Goal: Task Accomplishment & Management: Manage account settings

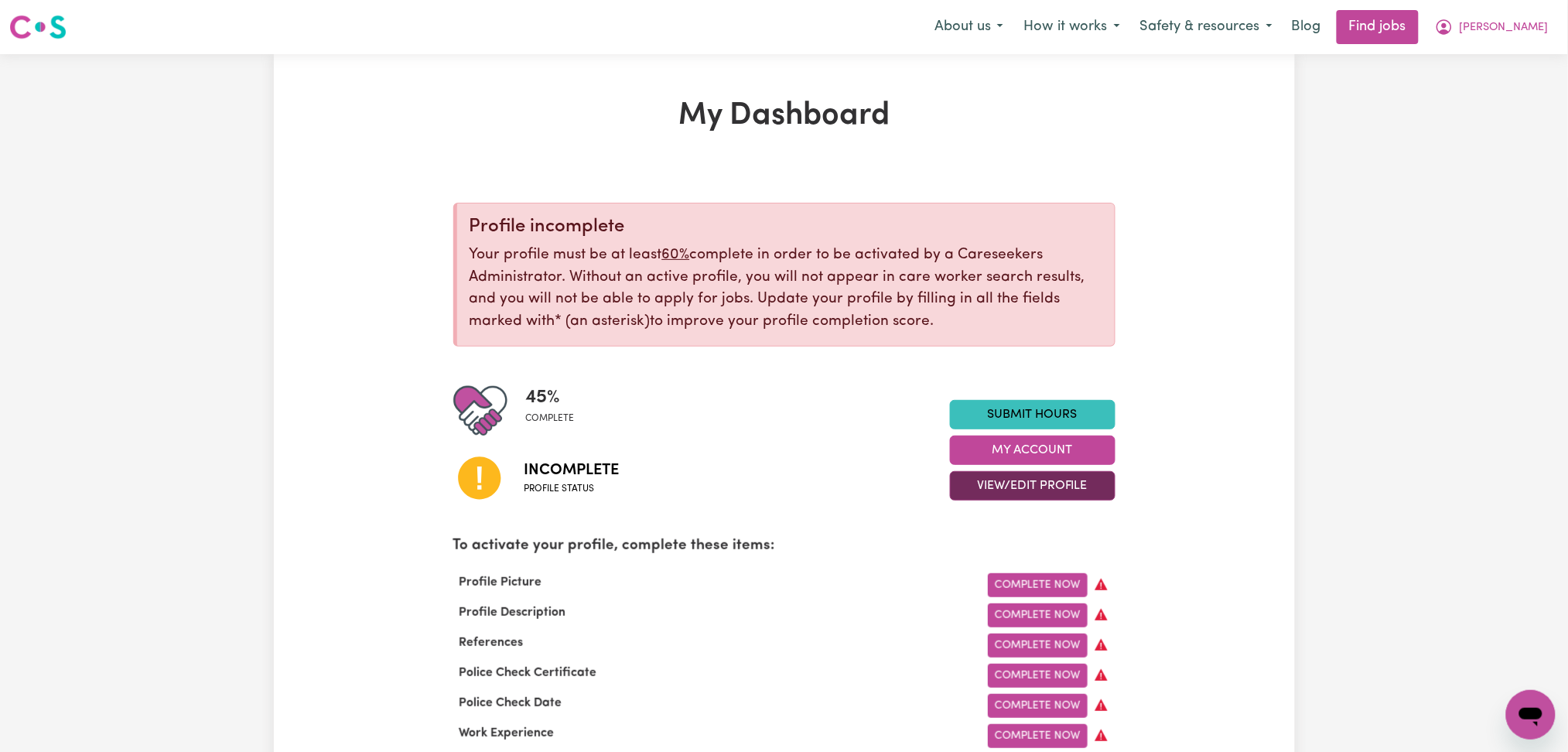
click at [974, 485] on button "View/Edit Profile" at bounding box center [1033, 486] width 166 height 30
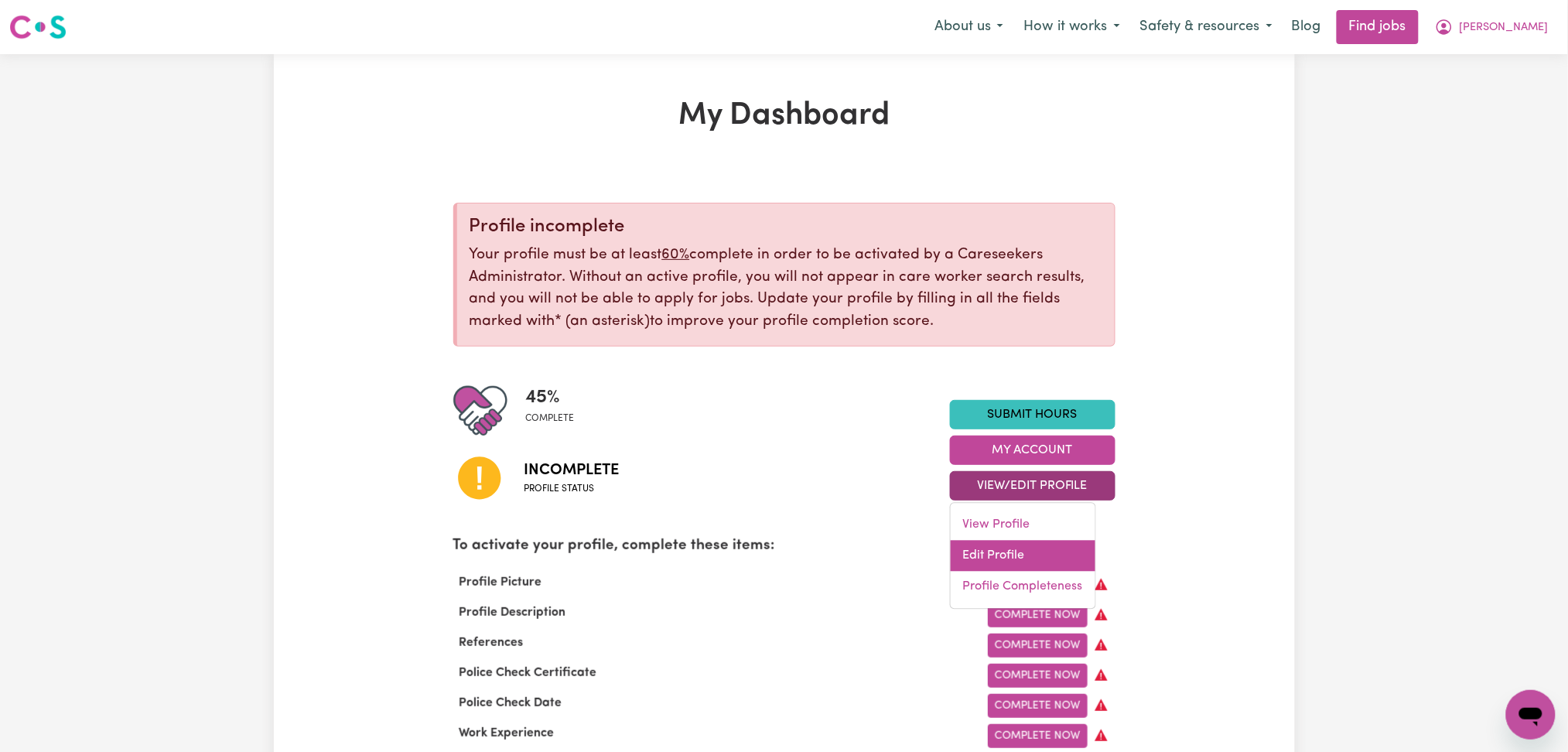
click at [971, 551] on link "Edit Profile" at bounding box center [1023, 555] width 145 height 31
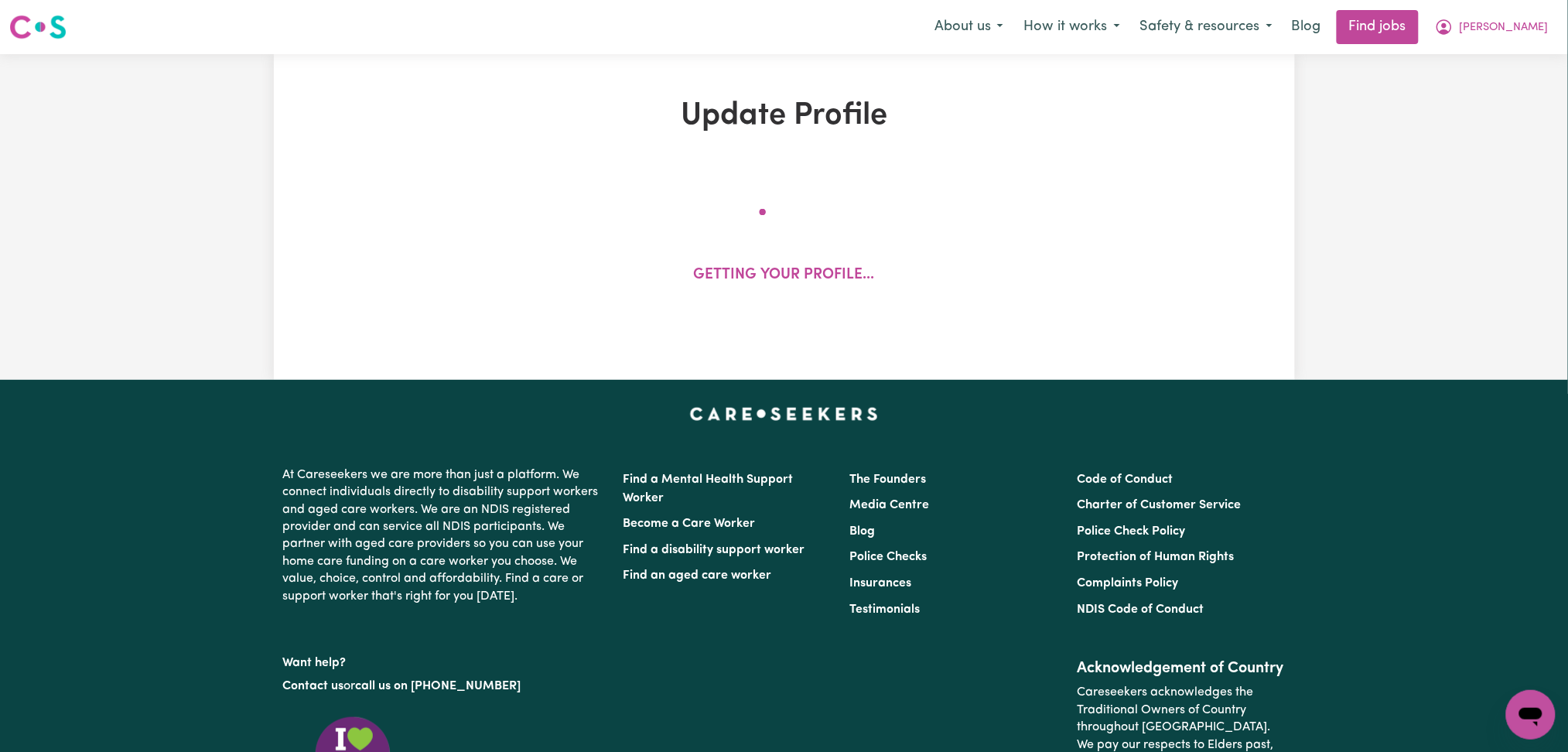
select select "[DEMOGRAPHIC_DATA]"
select select "[DEMOGRAPHIC_DATA] Citizen"
select select "Studying a healthcare related degree or qualification"
select select "55"
select select "60"
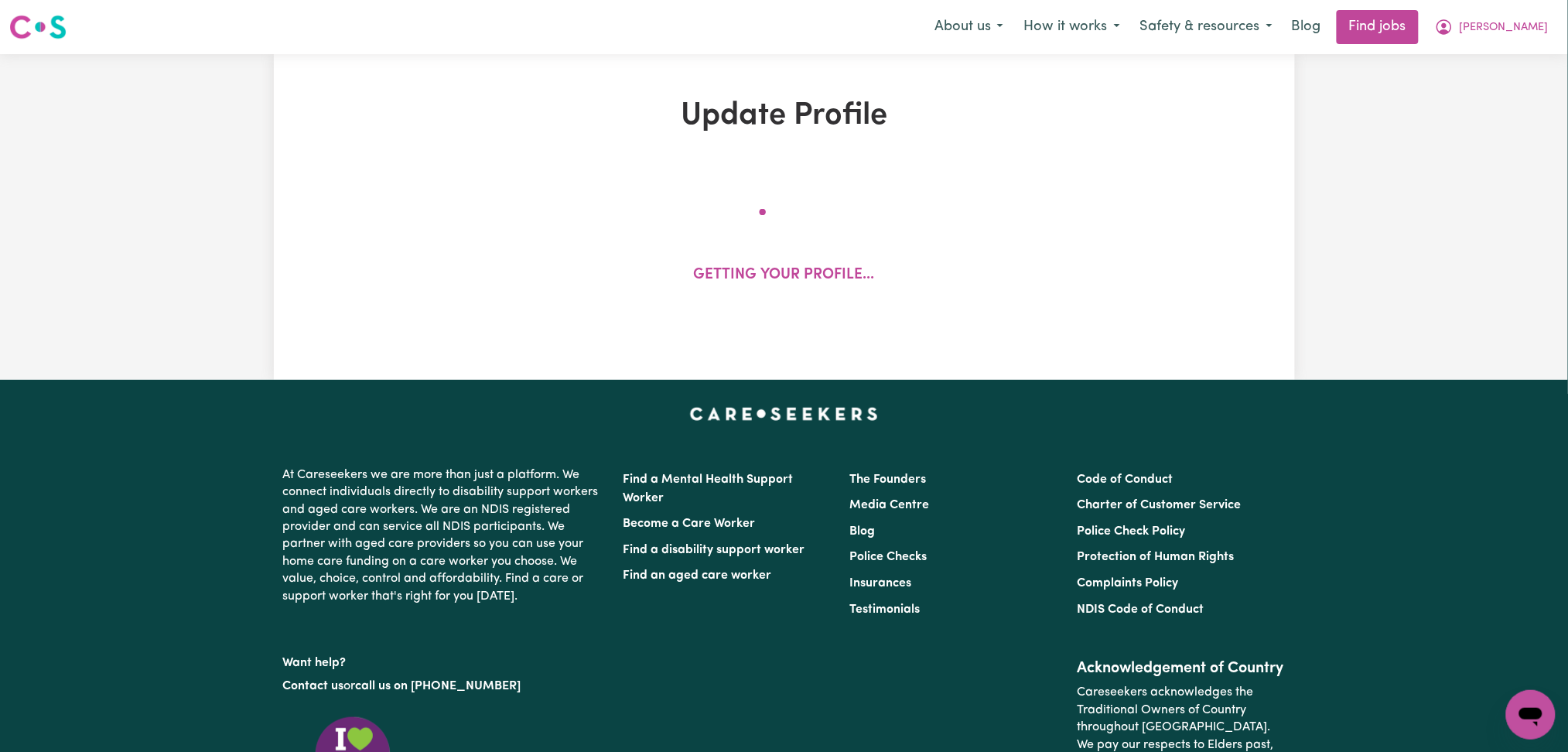
select select "65"
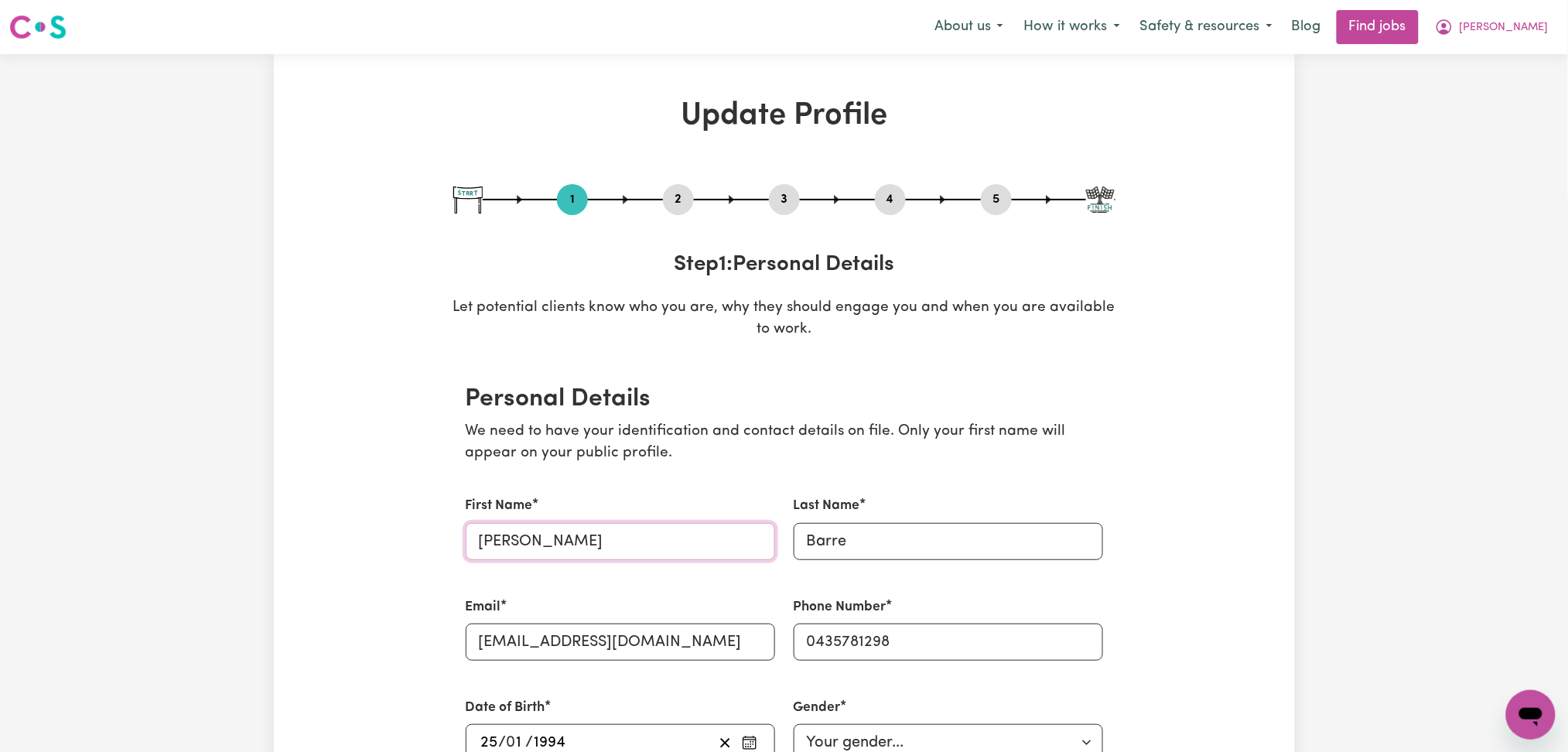
drag, startPoint x: 533, startPoint y: 539, endPoint x: 523, endPoint y: 541, distance: 10.2
click at [523, 541] on input "[PERSON_NAME]" at bounding box center [621, 541] width 310 height 37
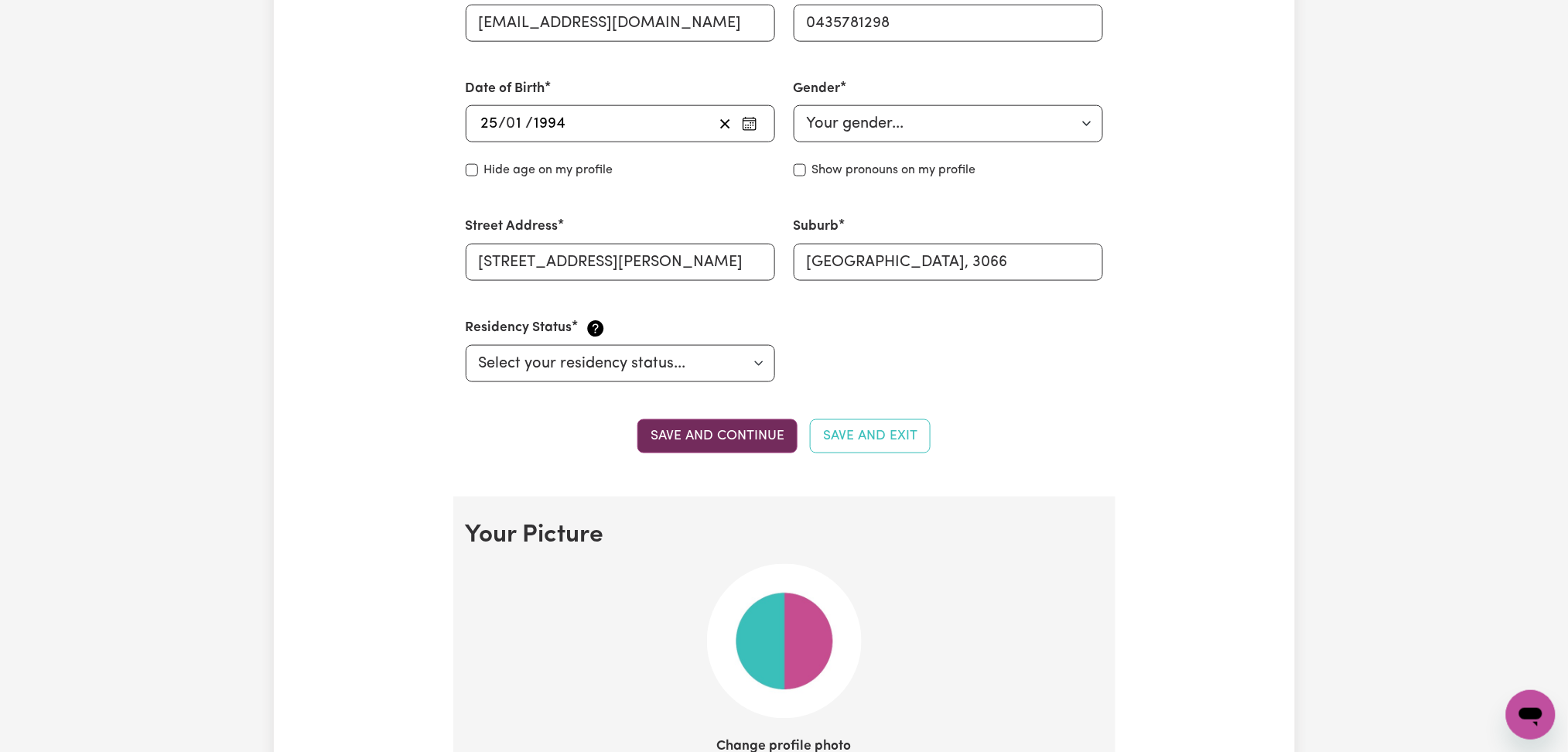
type input "[PERSON_NAME]"
click at [696, 431] on button "Save and continue" at bounding box center [717, 436] width 160 height 34
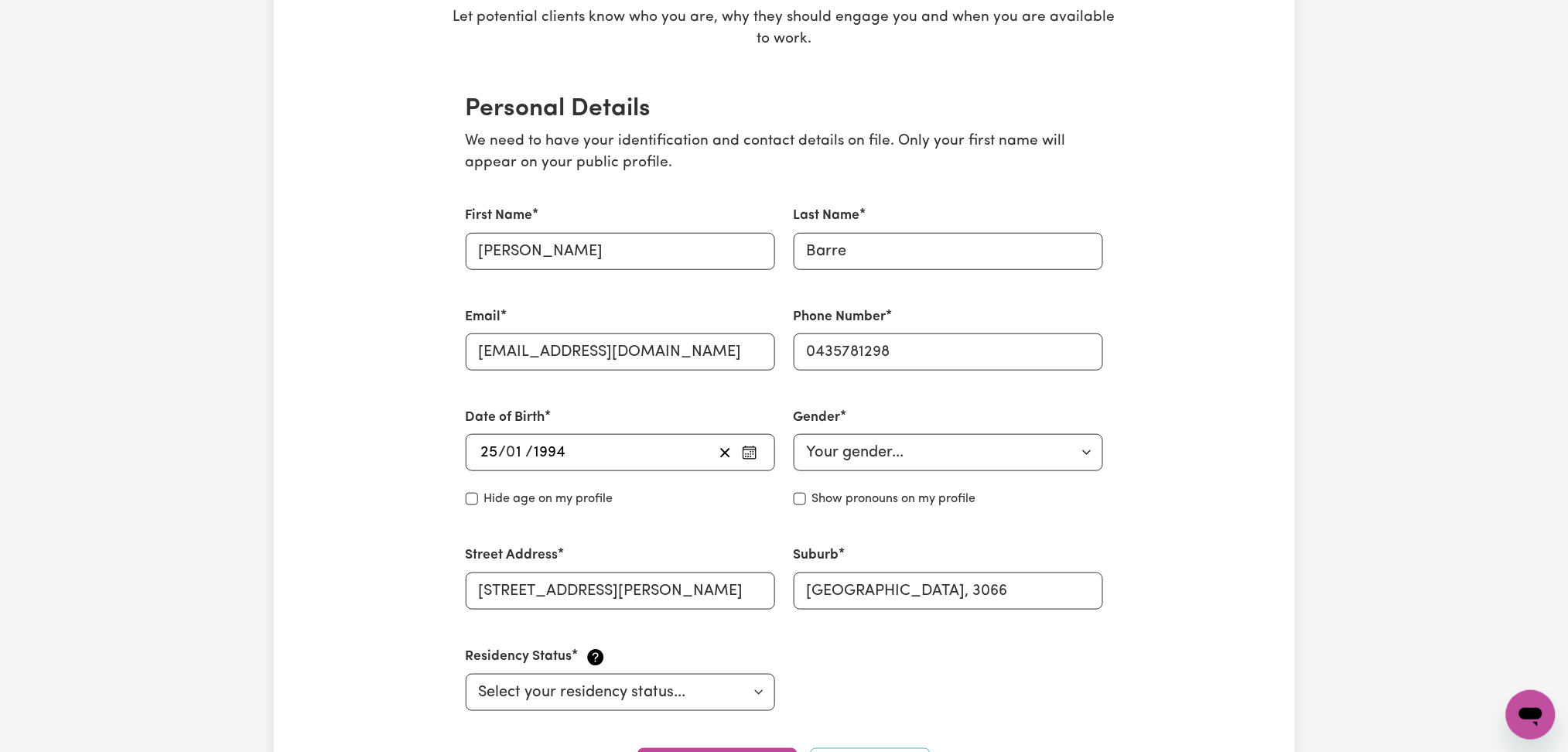
scroll to position [83, 0]
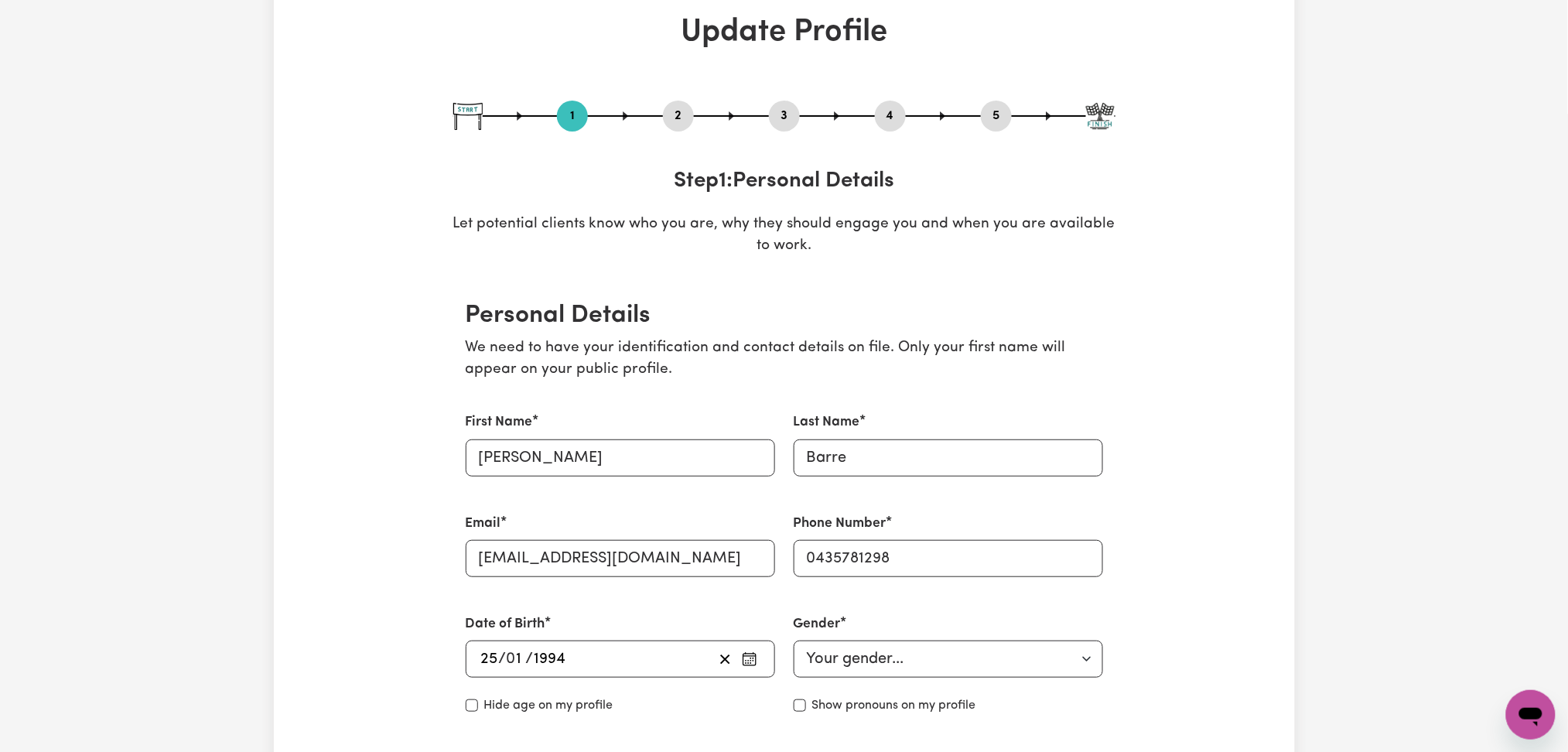
click at [673, 110] on button "2" at bounding box center [678, 116] width 31 height 20
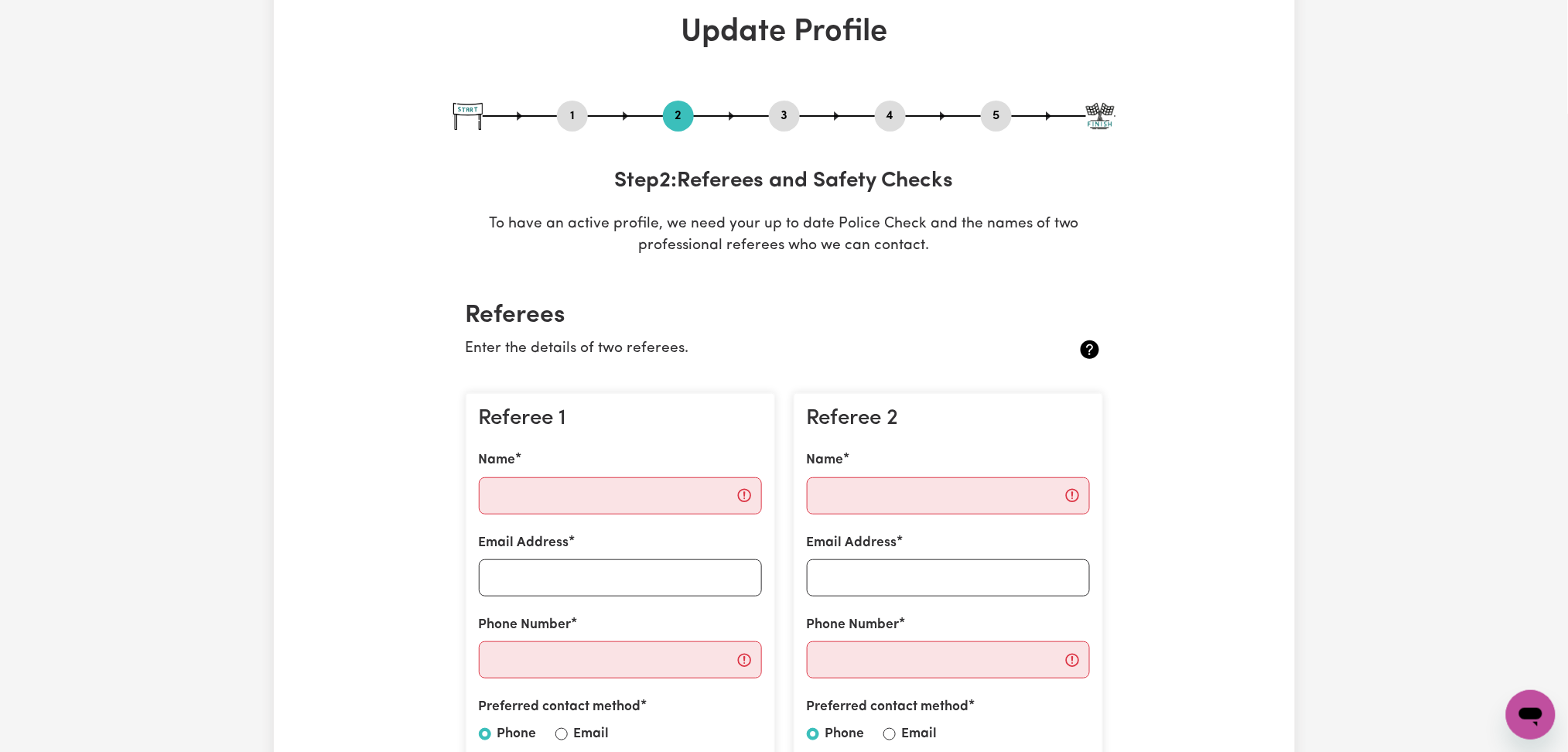
click at [987, 118] on button "5" at bounding box center [996, 116] width 31 height 20
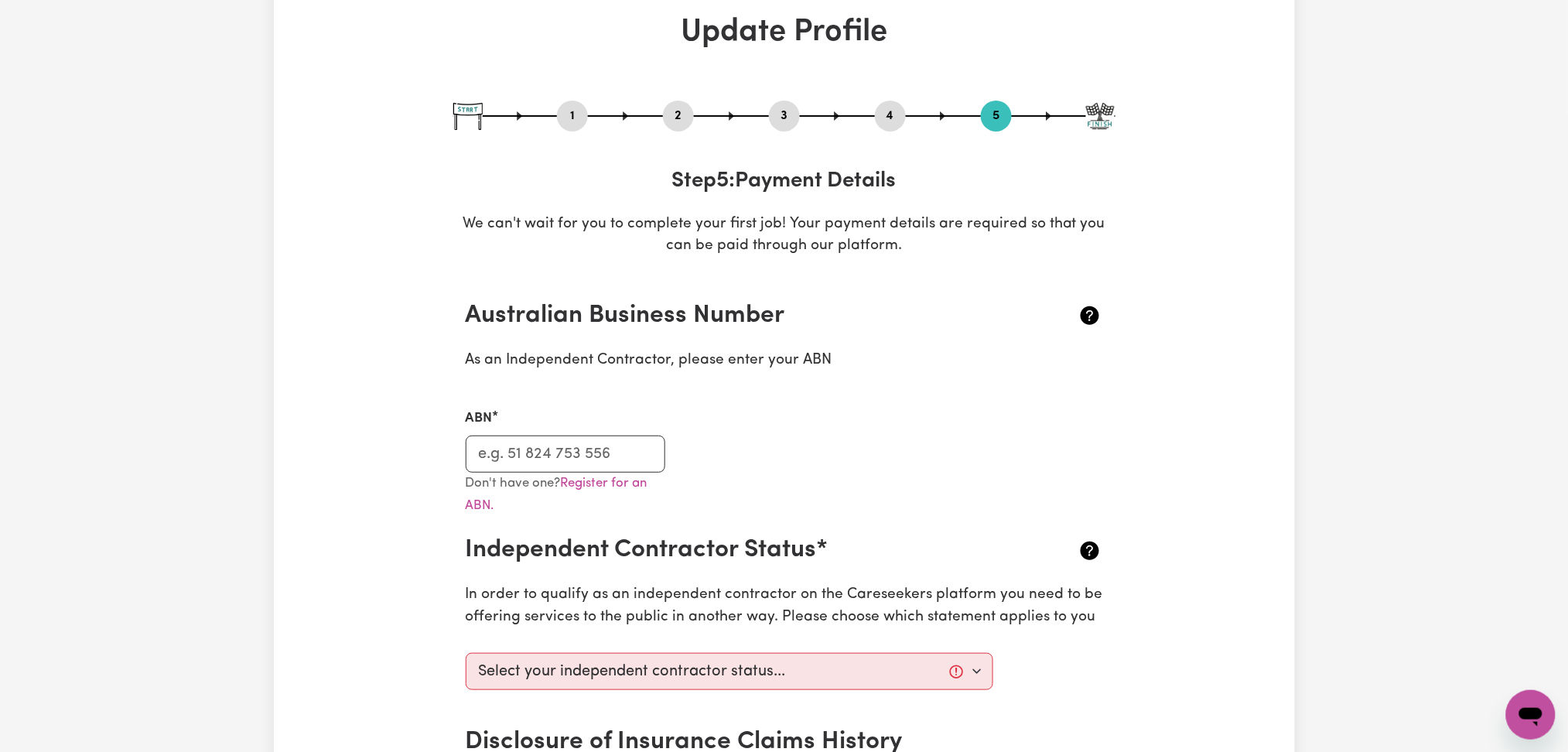
drag, startPoint x: 575, startPoint y: 113, endPoint x: 558, endPoint y: 190, distance: 78.9
click at [574, 117] on button "1" at bounding box center [572, 116] width 31 height 20
select select "[DEMOGRAPHIC_DATA]"
select select "[DEMOGRAPHIC_DATA] Citizen"
select select "Studying a healthcare related degree or qualification"
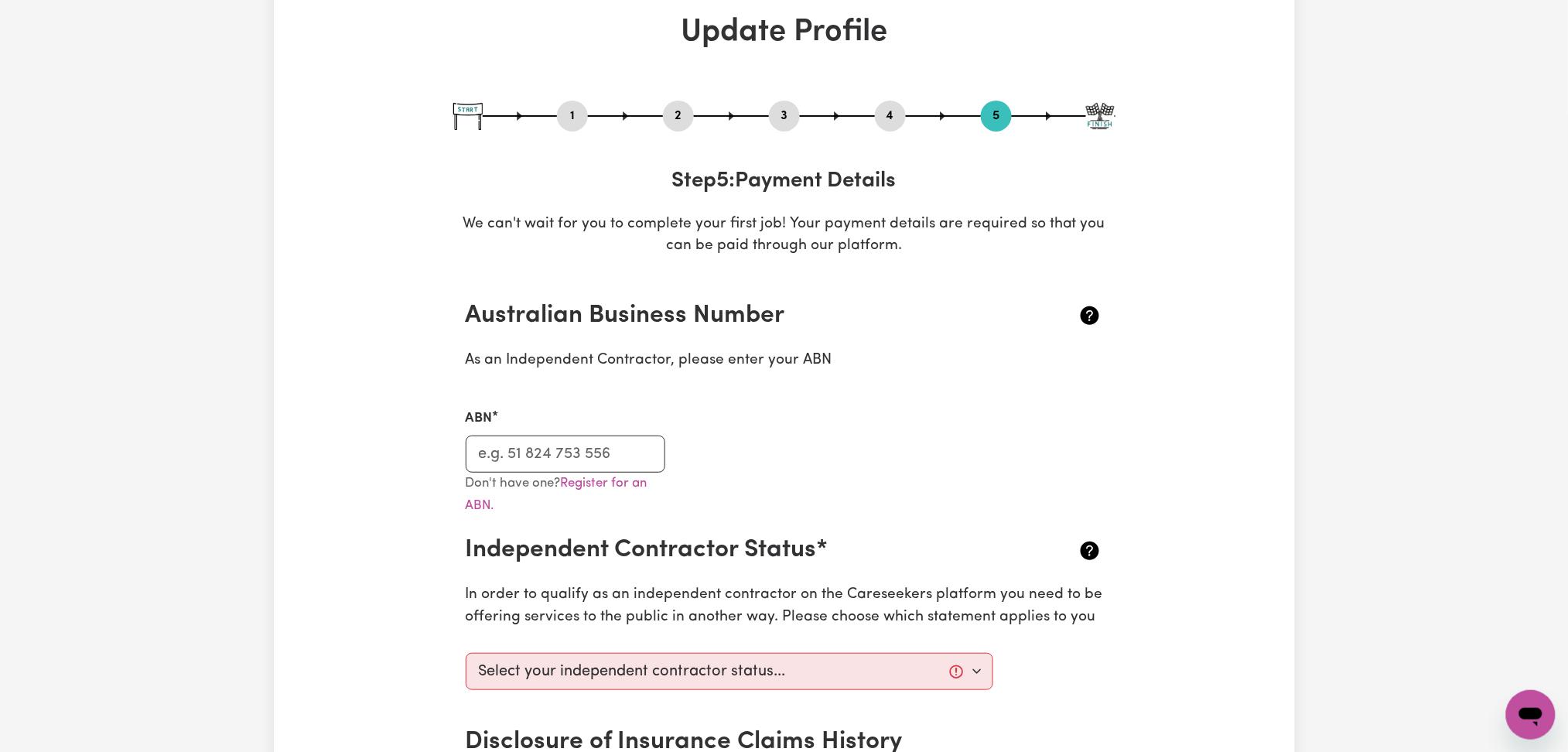
select select "55"
select select "60"
select select "65"
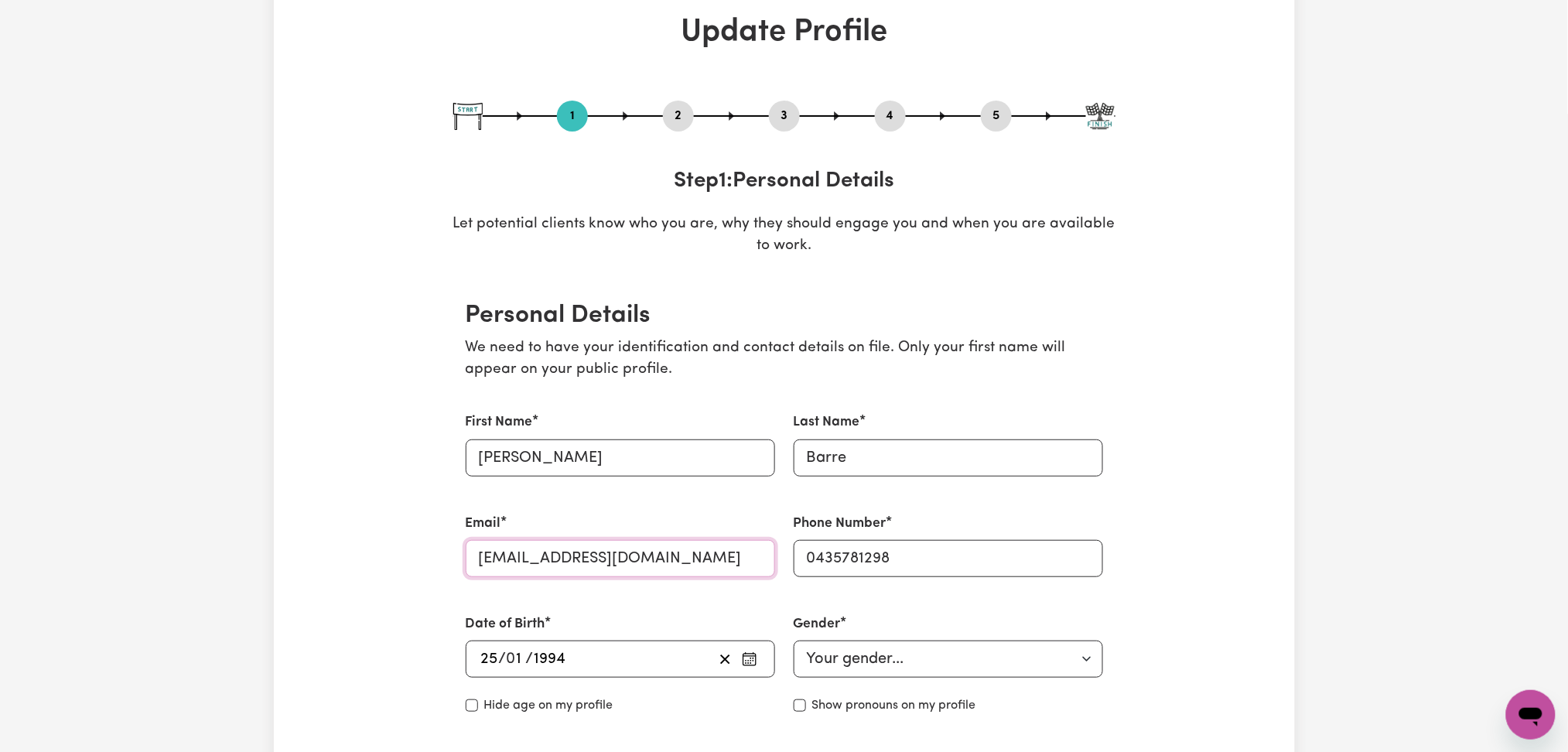
click at [558, 555] on input "[EMAIL_ADDRESS][DOMAIN_NAME]" at bounding box center [621, 558] width 310 height 37
drag, startPoint x: 657, startPoint y: 118, endPoint x: 677, endPoint y: 124, distance: 20.9
click at [660, 121] on div "1 2 3 4 5" at bounding box center [784, 115] width 662 height 31
click at [697, 117] on div "1 2 3 4 5" at bounding box center [784, 115] width 662 height 31
click at [673, 110] on button "2" at bounding box center [678, 116] width 31 height 20
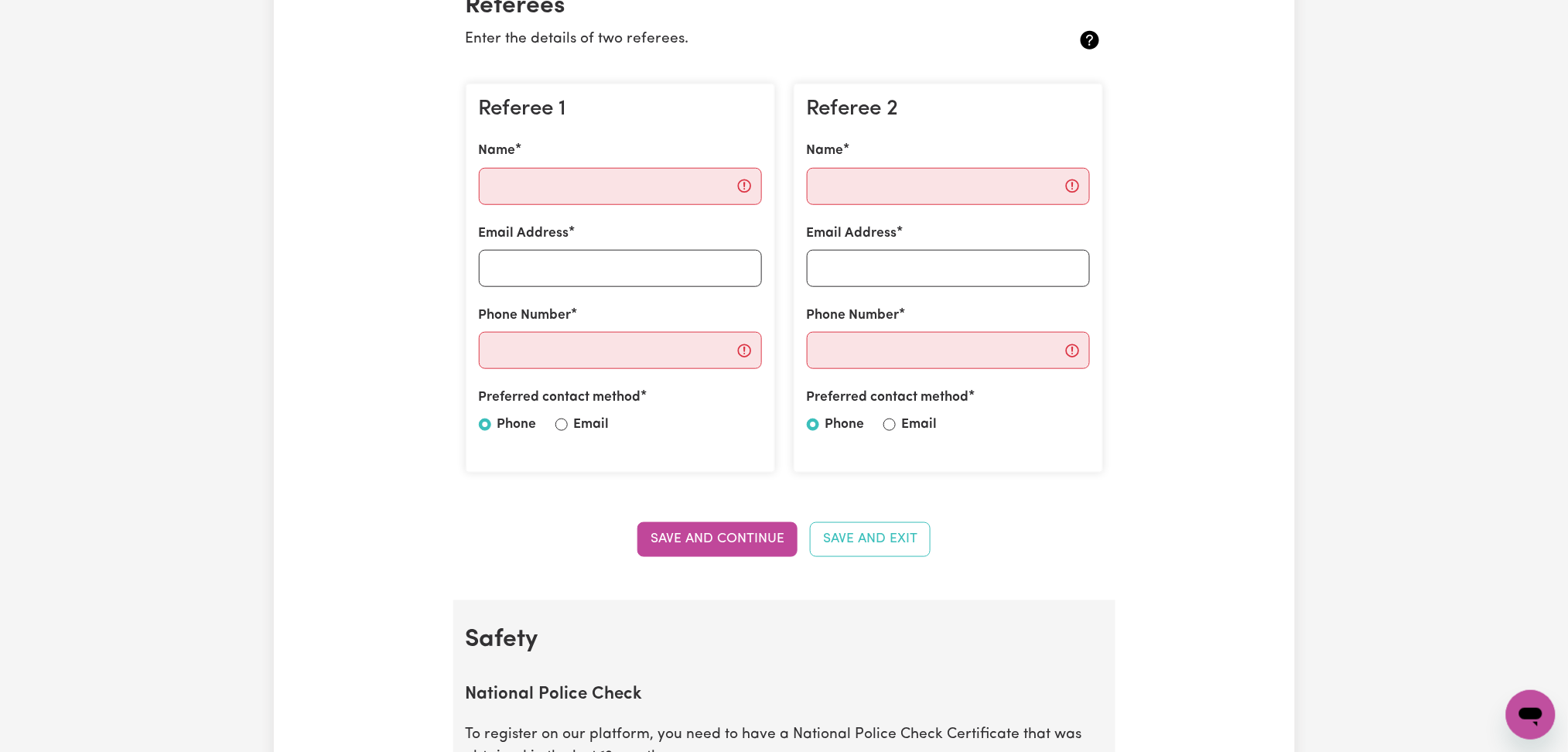
scroll to position [0, 0]
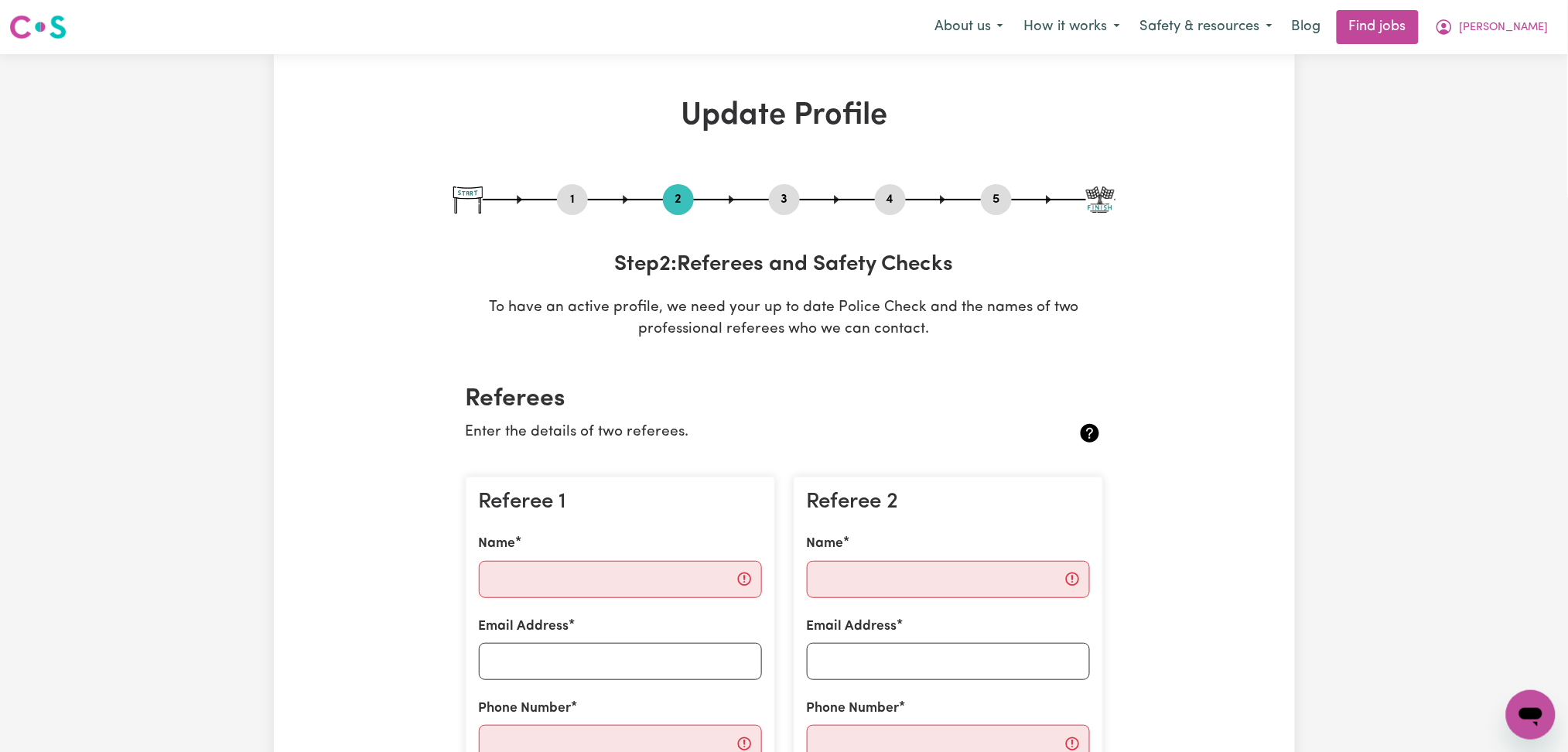
click at [900, 200] on button "4" at bounding box center [890, 200] width 31 height 20
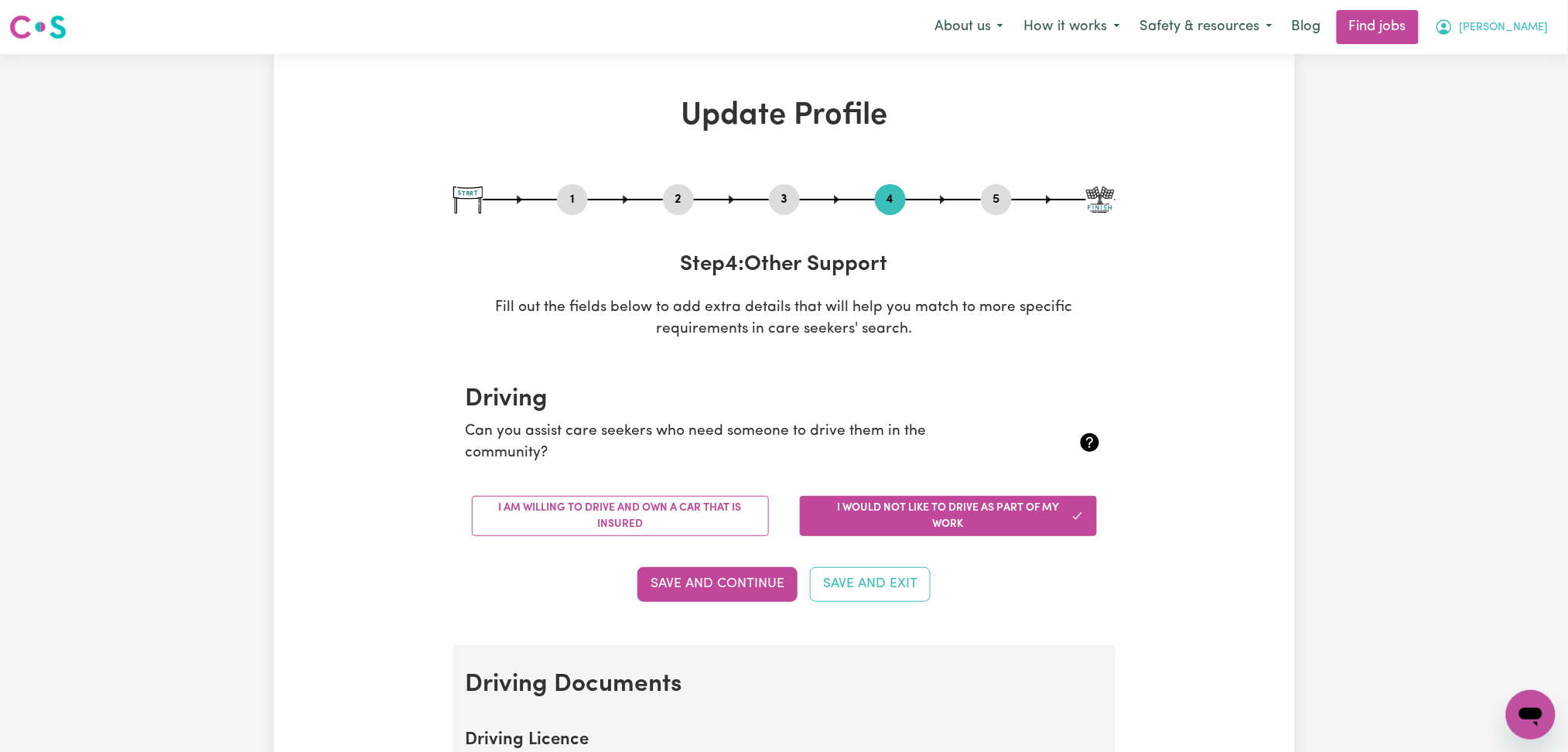
click at [1499, 39] on button "[PERSON_NAME]" at bounding box center [1492, 27] width 134 height 33
click at [1471, 121] on link "Logout" at bounding box center [1497, 118] width 122 height 30
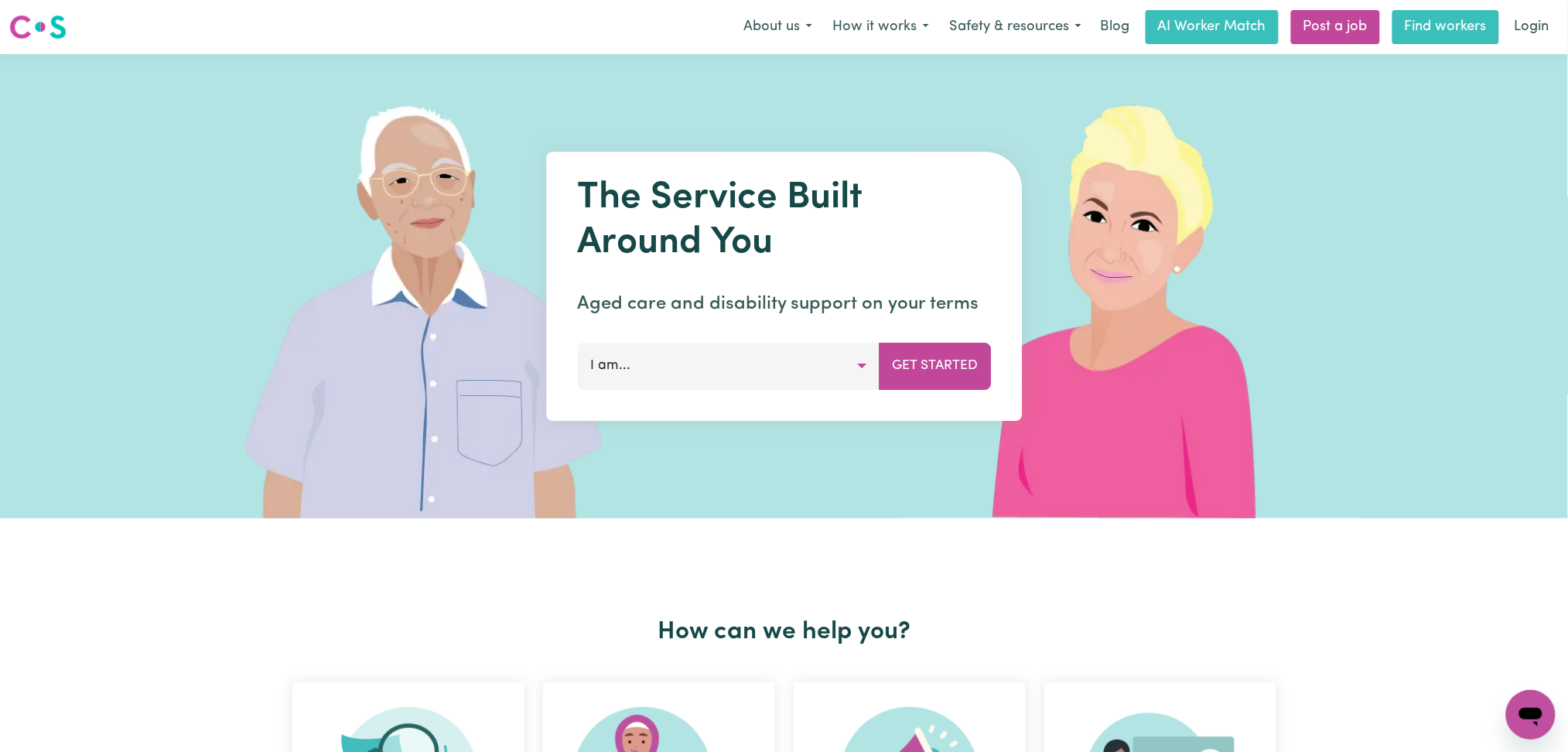
click at [1497, 30] on link "Find workers" at bounding box center [1445, 27] width 106 height 34
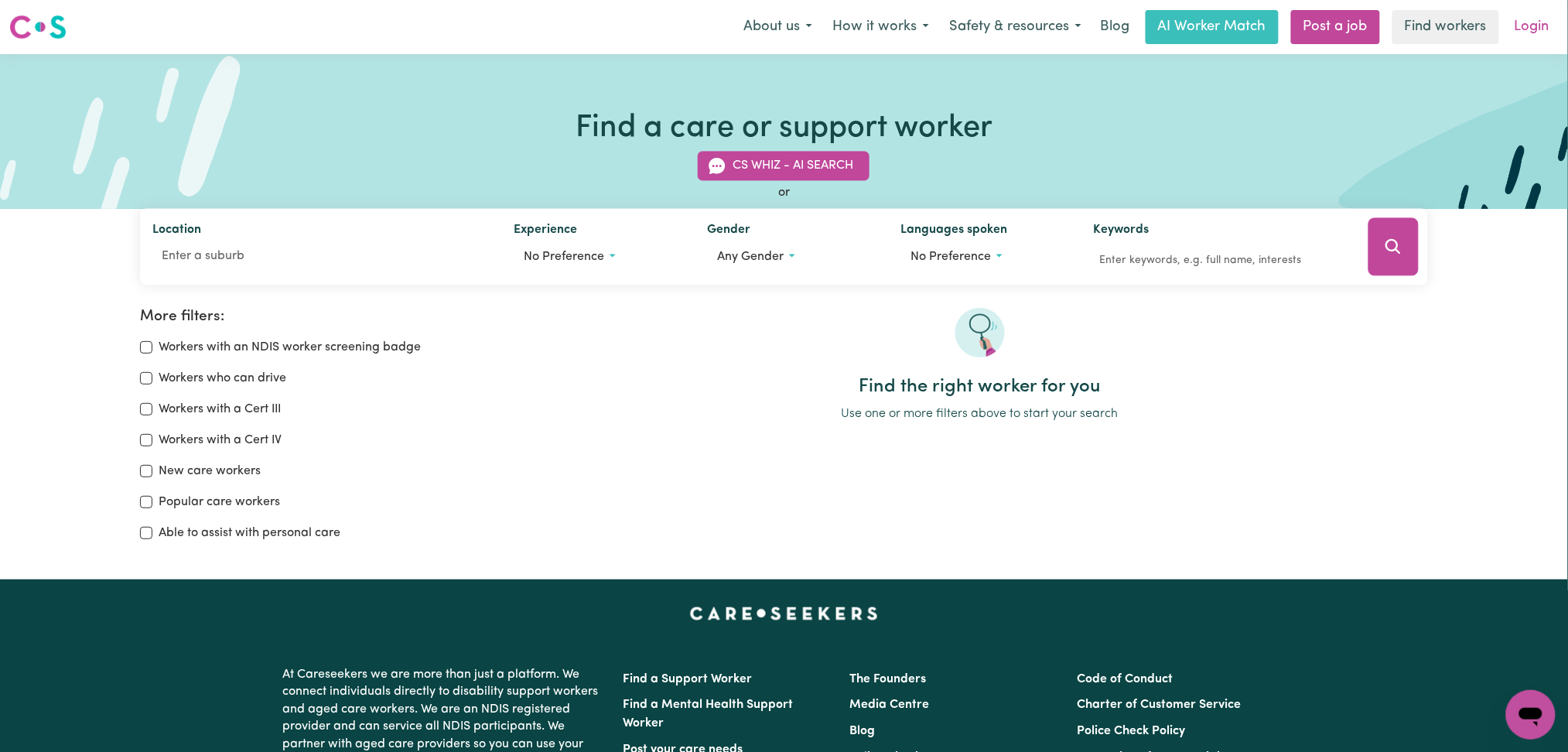
click at [1530, 41] on link "Login" at bounding box center [1532, 27] width 54 height 34
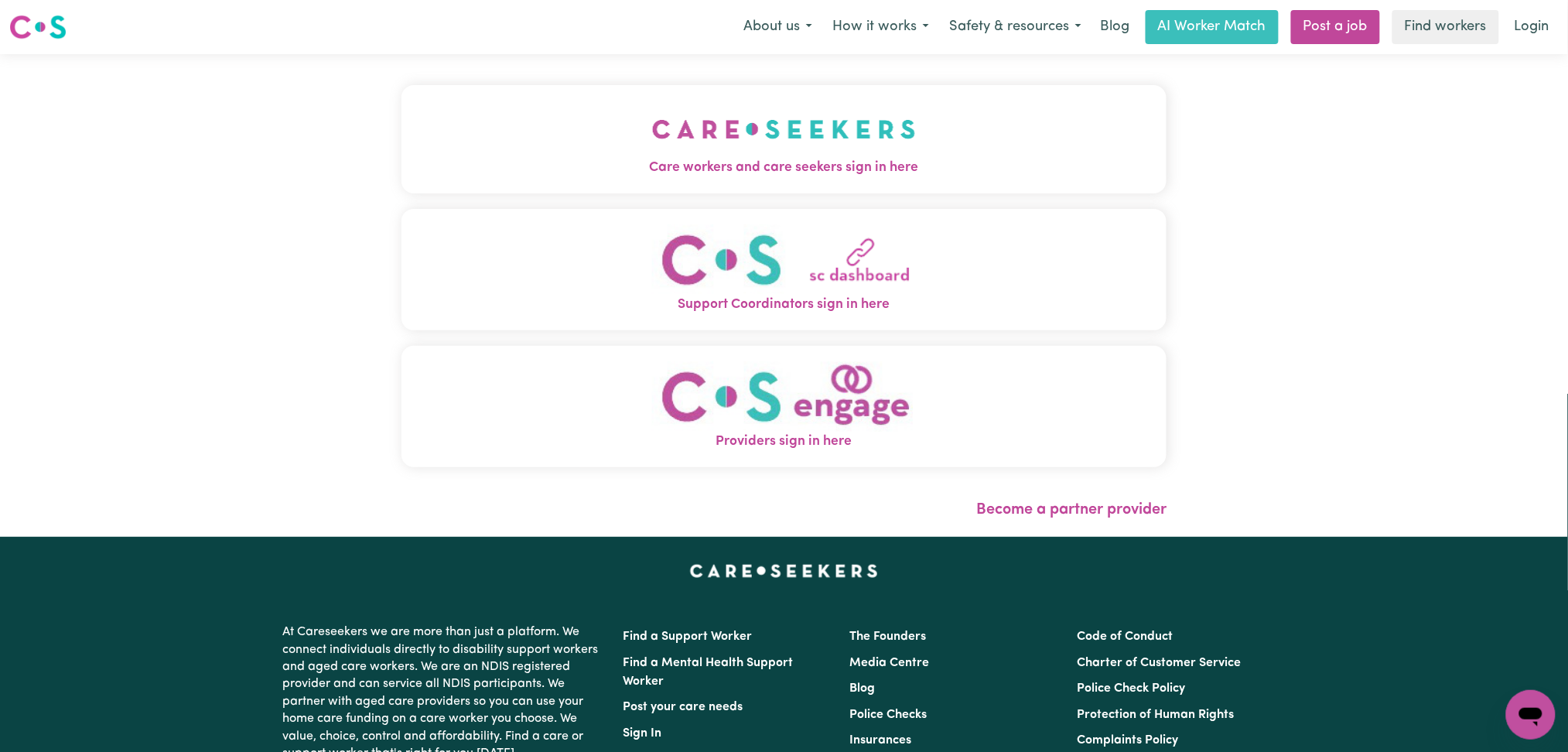
click at [625, 160] on span "Care workers and care seekers sign in here" at bounding box center [784, 168] width 766 height 20
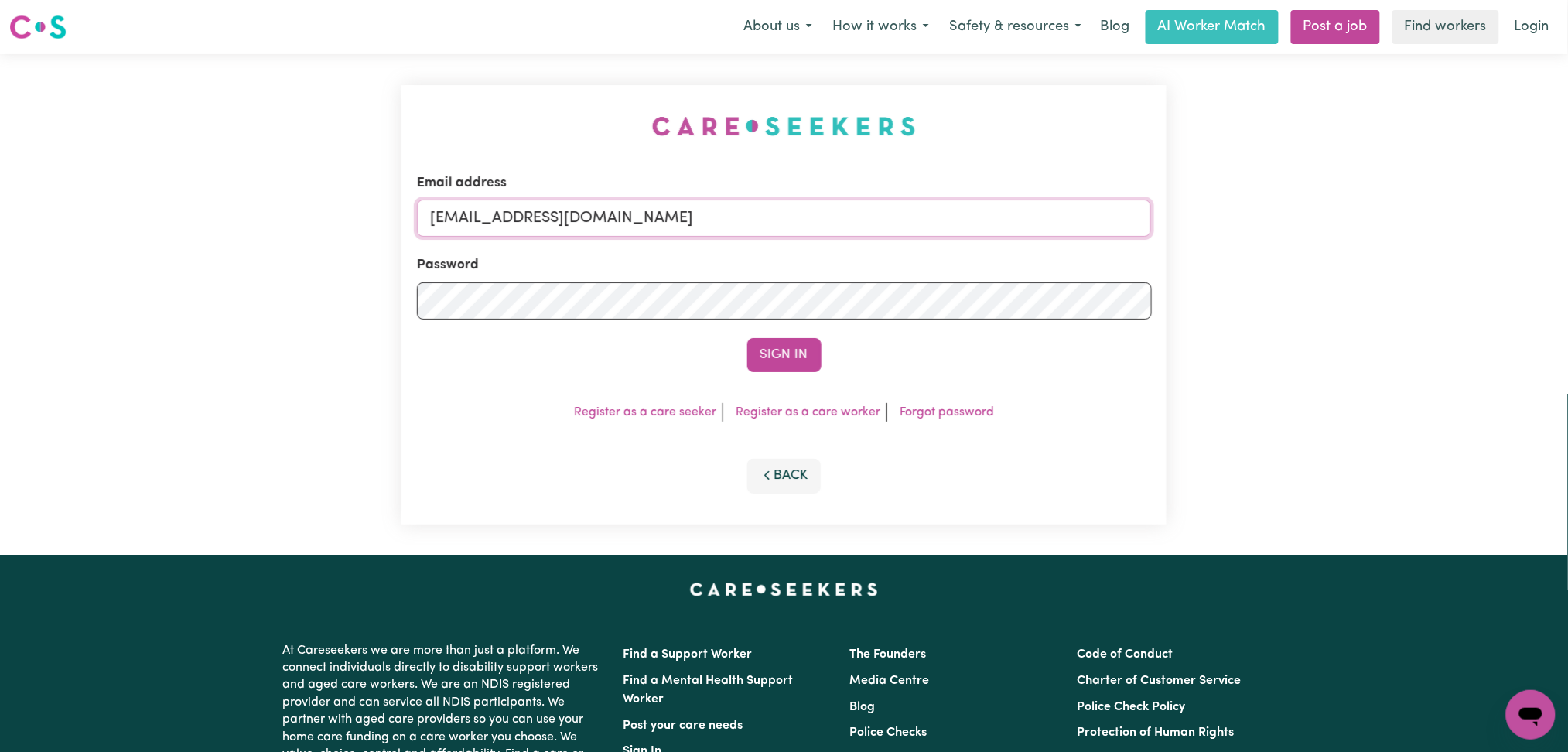
click at [576, 220] on input "[EMAIL_ADDRESS][DOMAIN_NAME]" at bounding box center [784, 218] width 735 height 37
drag, startPoint x: 507, startPoint y: 205, endPoint x: 982, endPoint y: 206, distance: 475.0
click at [988, 204] on input "Superuser~[PERSON_NAME][EMAIL_ADDRESS][DOMAIN_NAME]" at bounding box center [784, 218] width 735 height 37
type input "Superuser~[PERSON_NAME][EMAIL_ADDRESS][DOMAIN_NAME]"
click at [812, 369] on button "Sign In" at bounding box center [784, 355] width 74 height 34
